Goal: Information Seeking & Learning: Learn about a topic

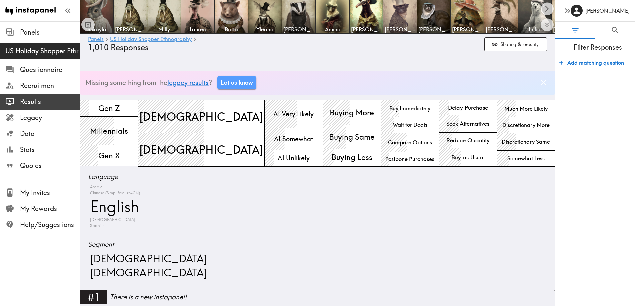
click at [28, 99] on span "Results" at bounding box center [50, 101] width 60 height 9
click at [35, 100] on span "Results" at bounding box center [50, 101] width 60 height 9
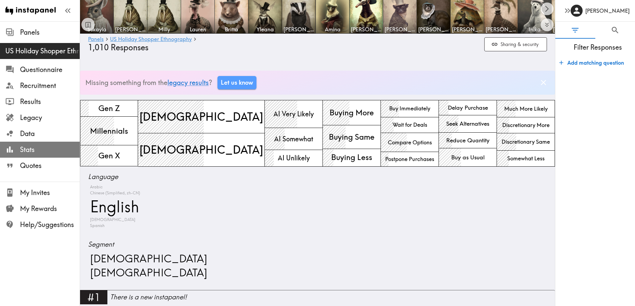
click at [30, 150] on span "Stats" at bounding box center [50, 149] width 60 height 9
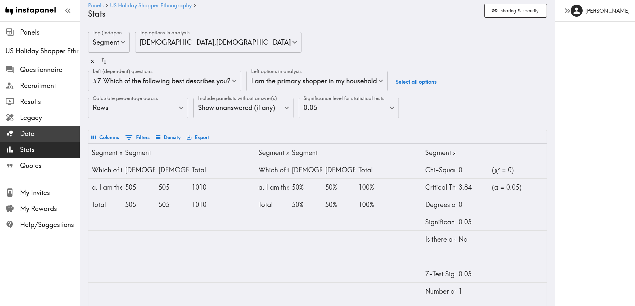
click at [31, 134] on span "Data" at bounding box center [50, 133] width 60 height 9
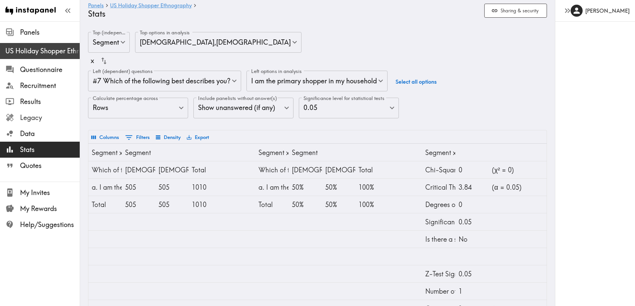
click at [30, 117] on span "Legacy" at bounding box center [50, 117] width 60 height 9
click at [39, 49] on span "US Holiday Shopper Ethnography" at bounding box center [42, 50] width 74 height 9
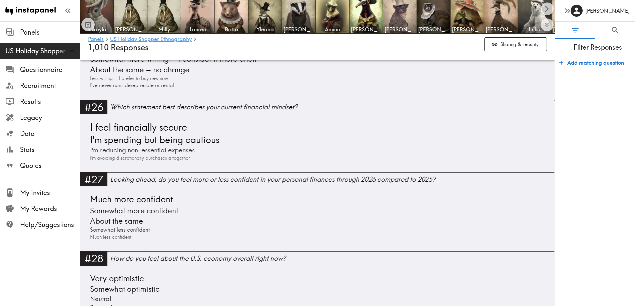
scroll to position [2368, 0]
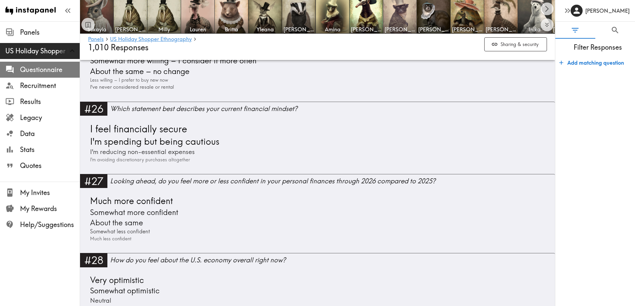
click at [72, 68] on span "Questionnaire" at bounding box center [50, 69] width 60 height 9
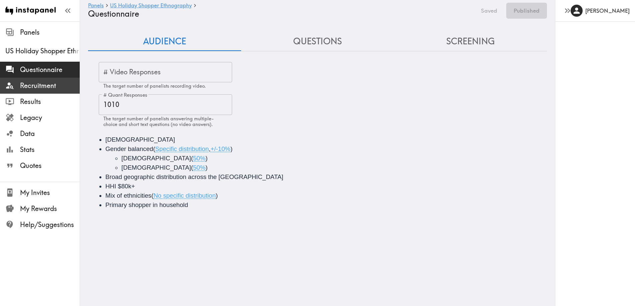
click at [38, 81] on span "Recruitment" at bounding box center [50, 85] width 60 height 9
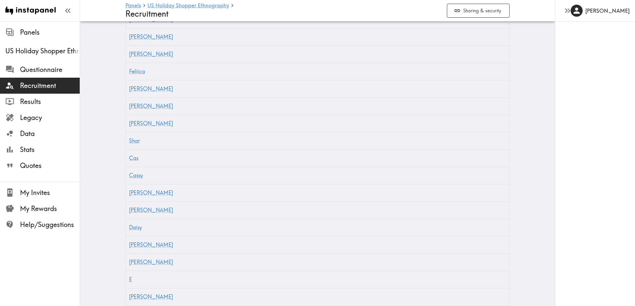
scroll to position [596, 0]
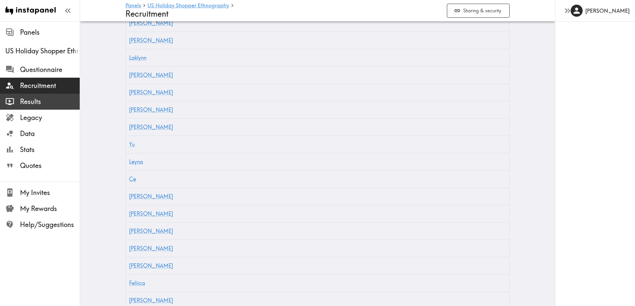
click at [19, 104] on div at bounding box center [12, 101] width 15 height 9
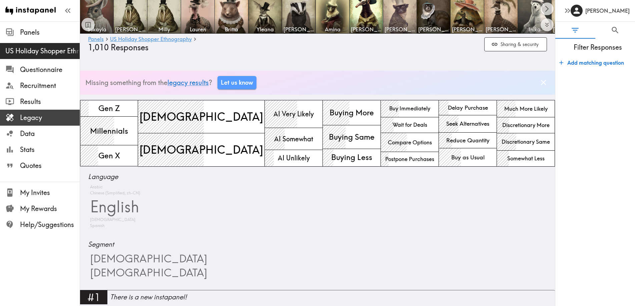
click at [29, 121] on span "Legacy" at bounding box center [50, 117] width 60 height 9
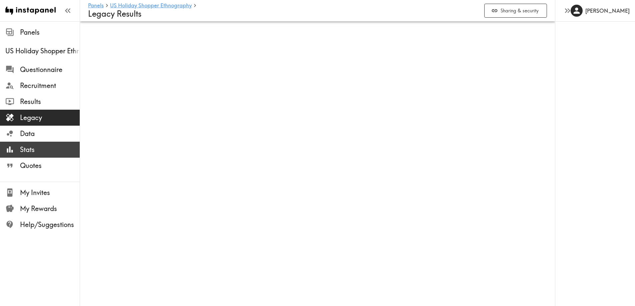
click at [28, 139] on span "Data" at bounding box center [50, 134] width 60 height 12
